Goal: Transaction & Acquisition: Purchase product/service

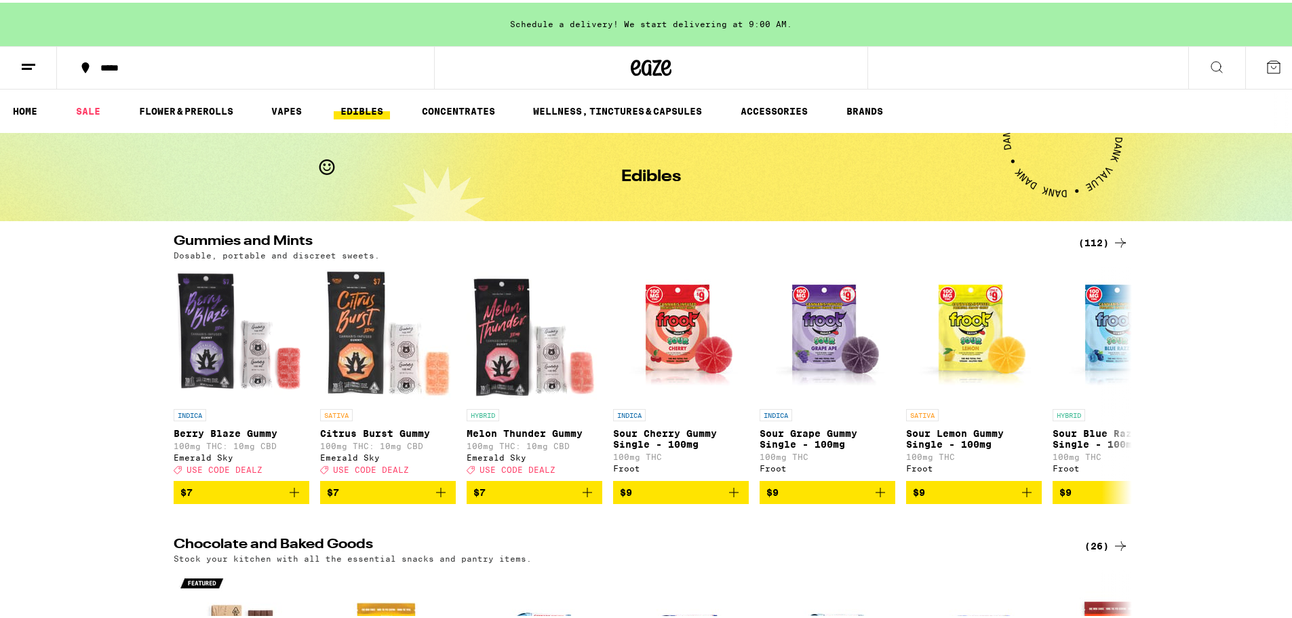
click at [1101, 245] on div "(112)" at bounding box center [1103, 240] width 50 height 16
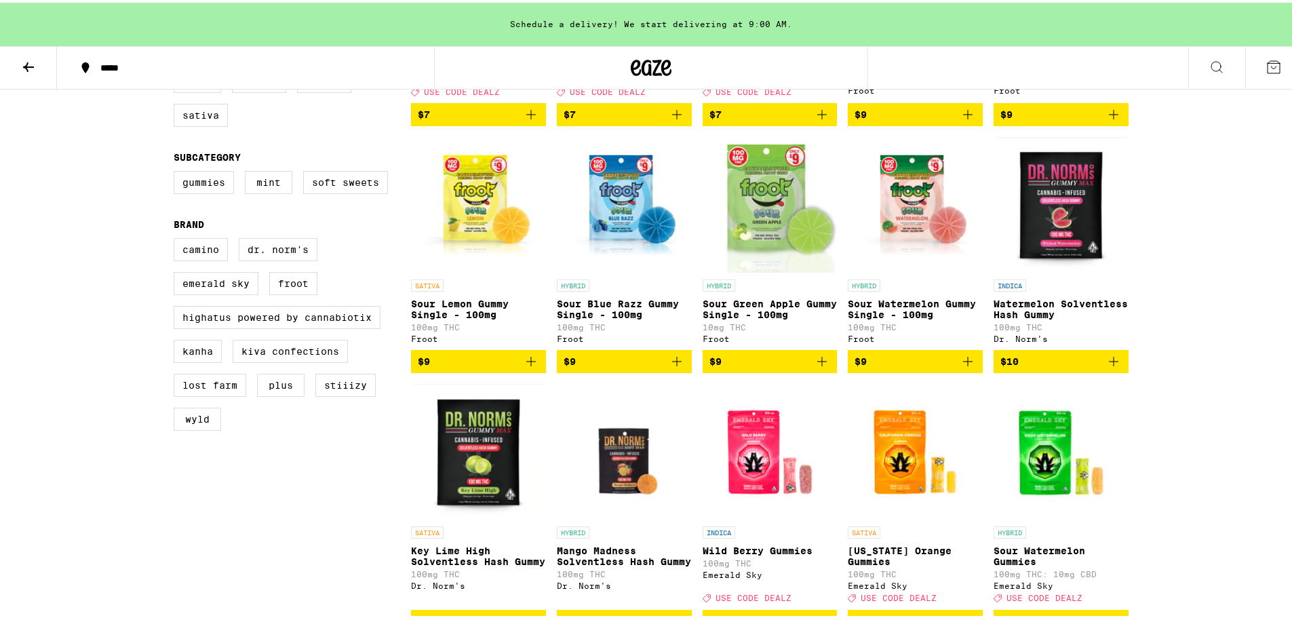
scroll to position [361, 0]
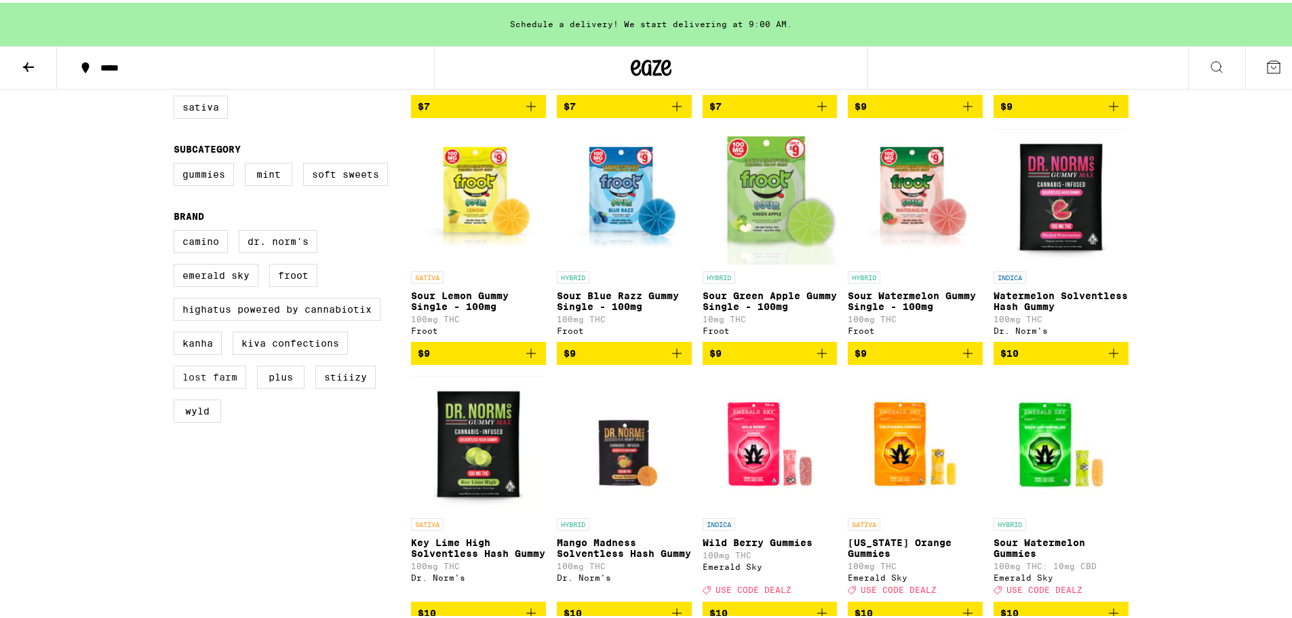
click at [211, 386] on label "Lost Farm" at bounding box center [210, 374] width 73 height 23
click at [177, 230] on input "Lost Farm" at bounding box center [176, 229] width 1 height 1
checkbox input "true"
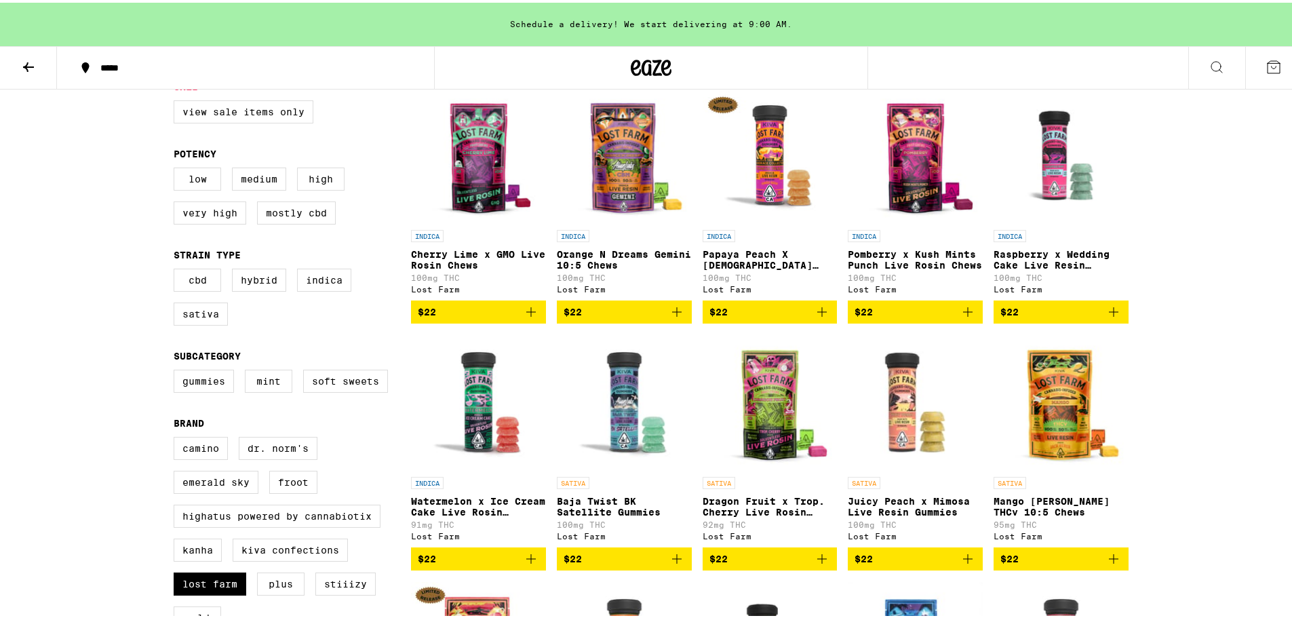
scroll to position [181, 0]
